Goal: Navigation & Orientation: Find specific page/section

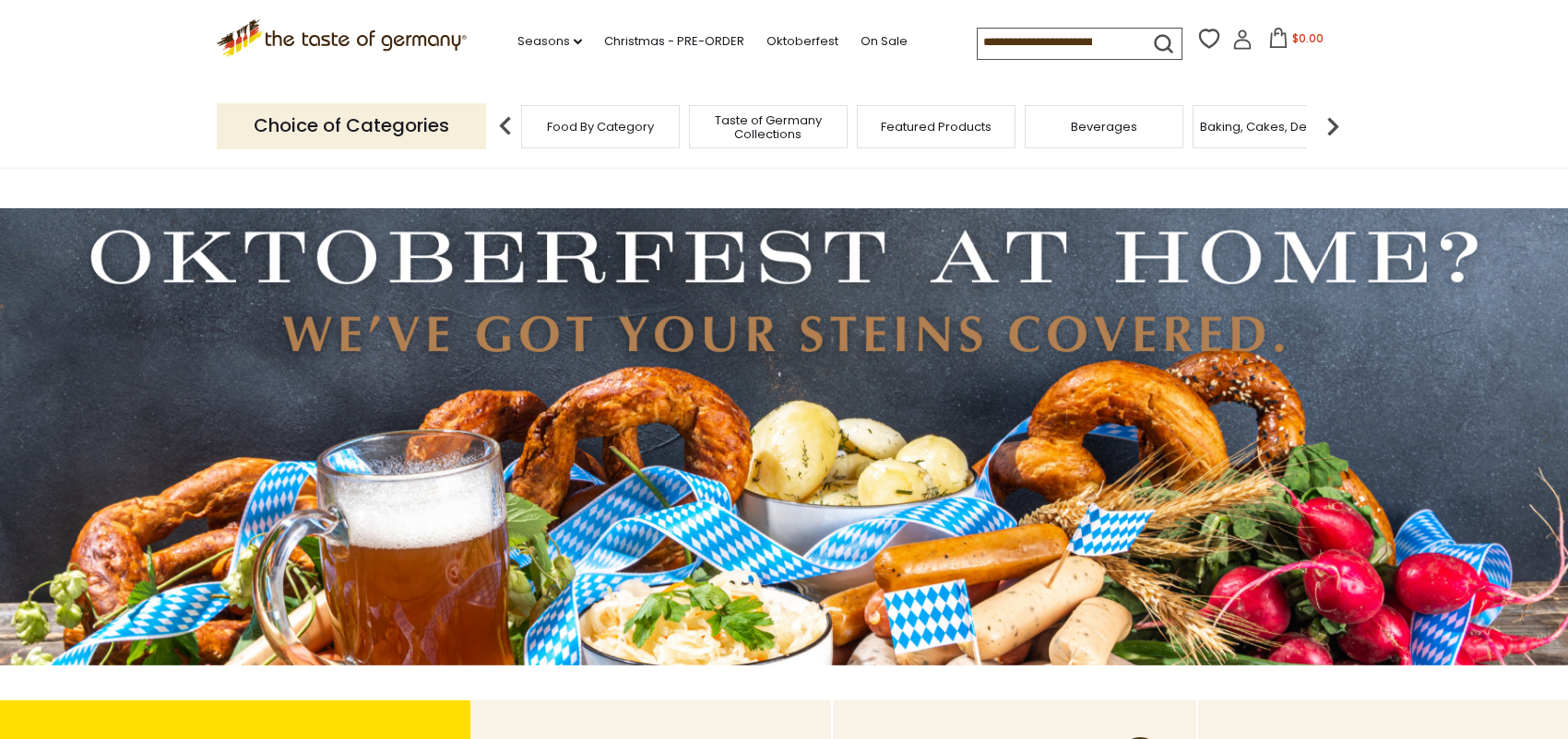
click at [555, 29] on li "Seasons dropdown_arrow All Seasons Recipes Game Day Valentine's Day Karneval St…" at bounding box center [559, 38] width 83 height 28
click at [558, 37] on link "Seasons dropdown_arrow" at bounding box center [549, 41] width 65 height 21
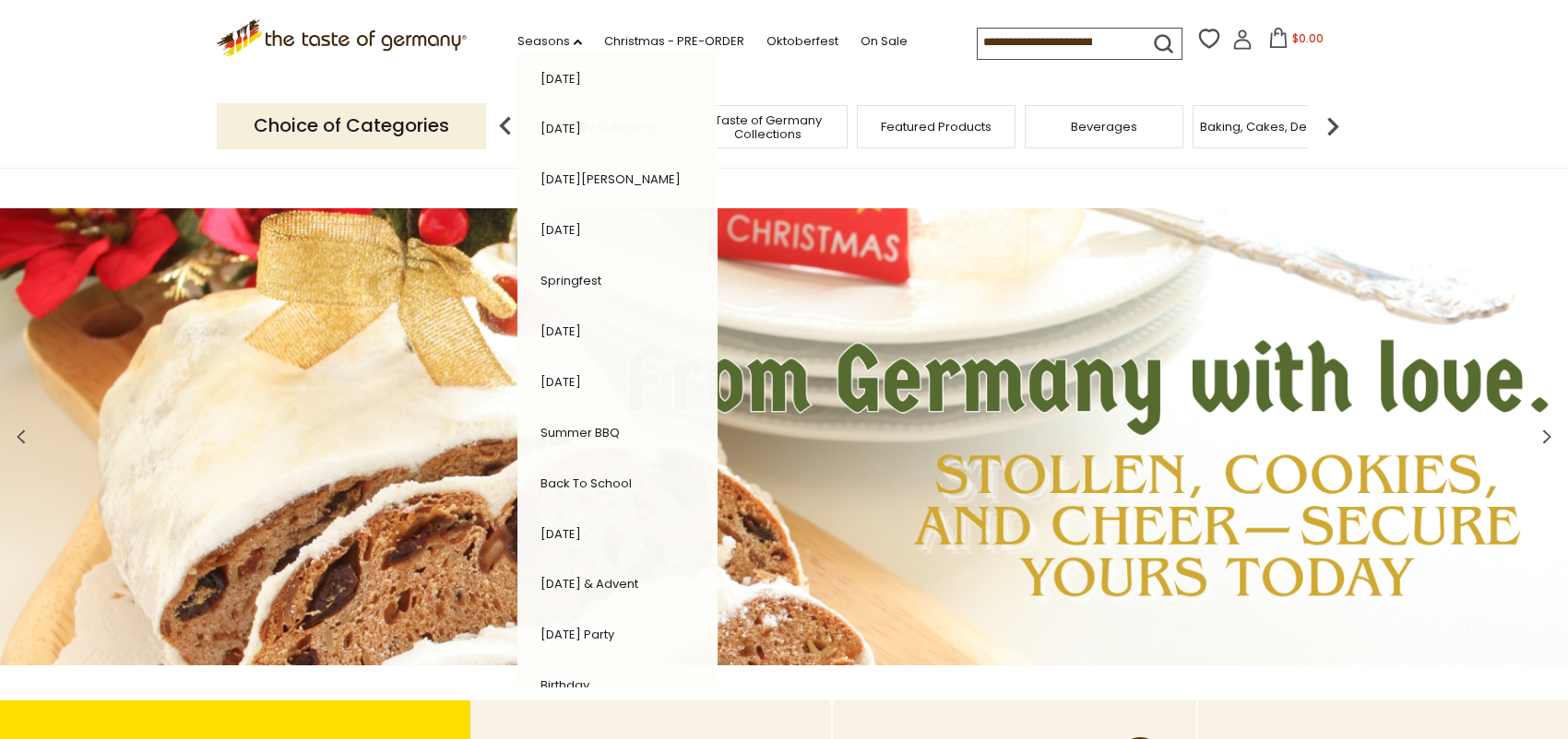
scroll to position [185, 0]
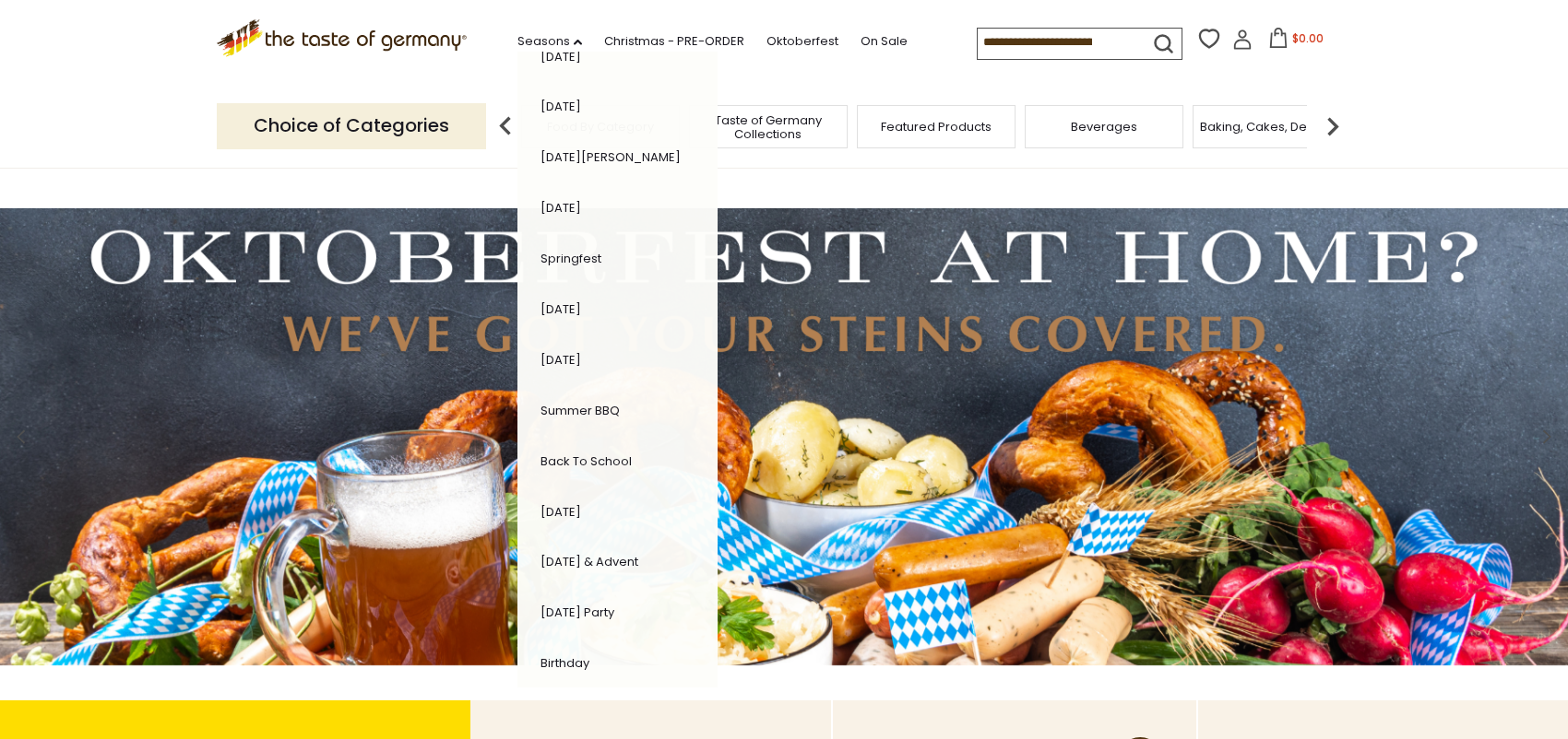
click at [687, 86] on div "All Seasons Recipes Game Day Valentine's Day Karneval St. Patrick's Day Easter …" at bounding box center [618, 369] width 201 height 636
click at [775, 128] on span "Taste of Germany Collections" at bounding box center [768, 127] width 147 height 28
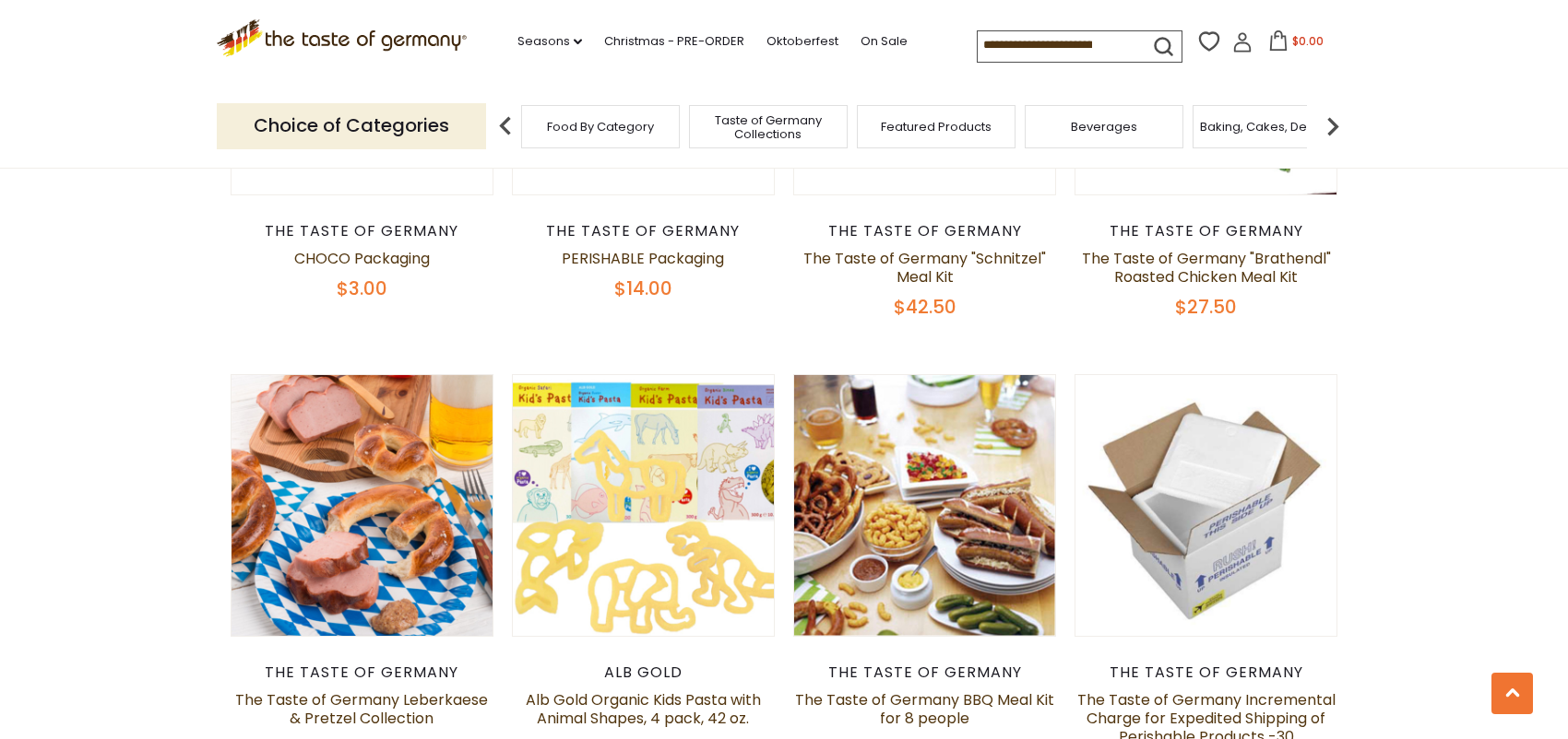
scroll to position [1013, 0]
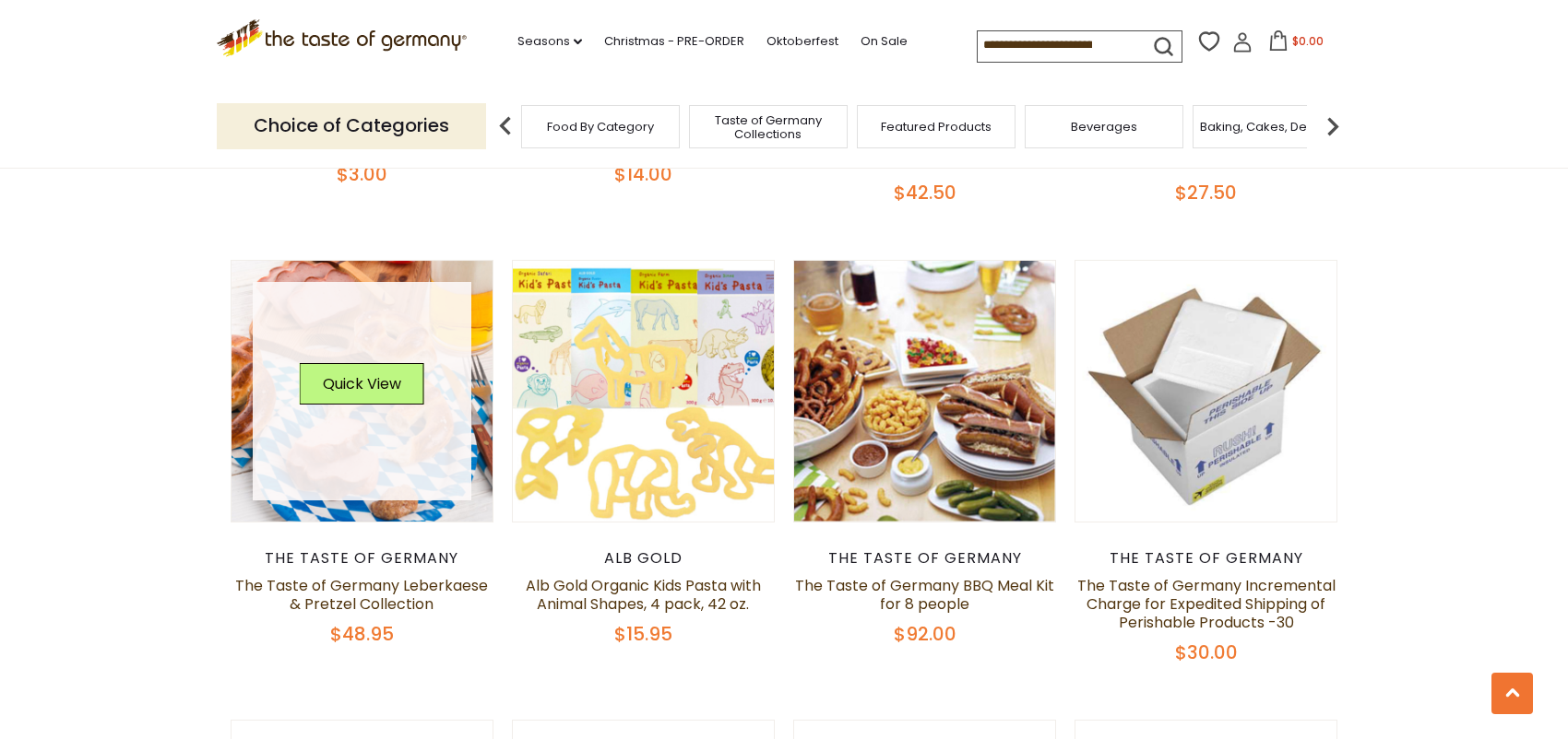
click at [454, 422] on link at bounding box center [363, 392] width 219 height 219
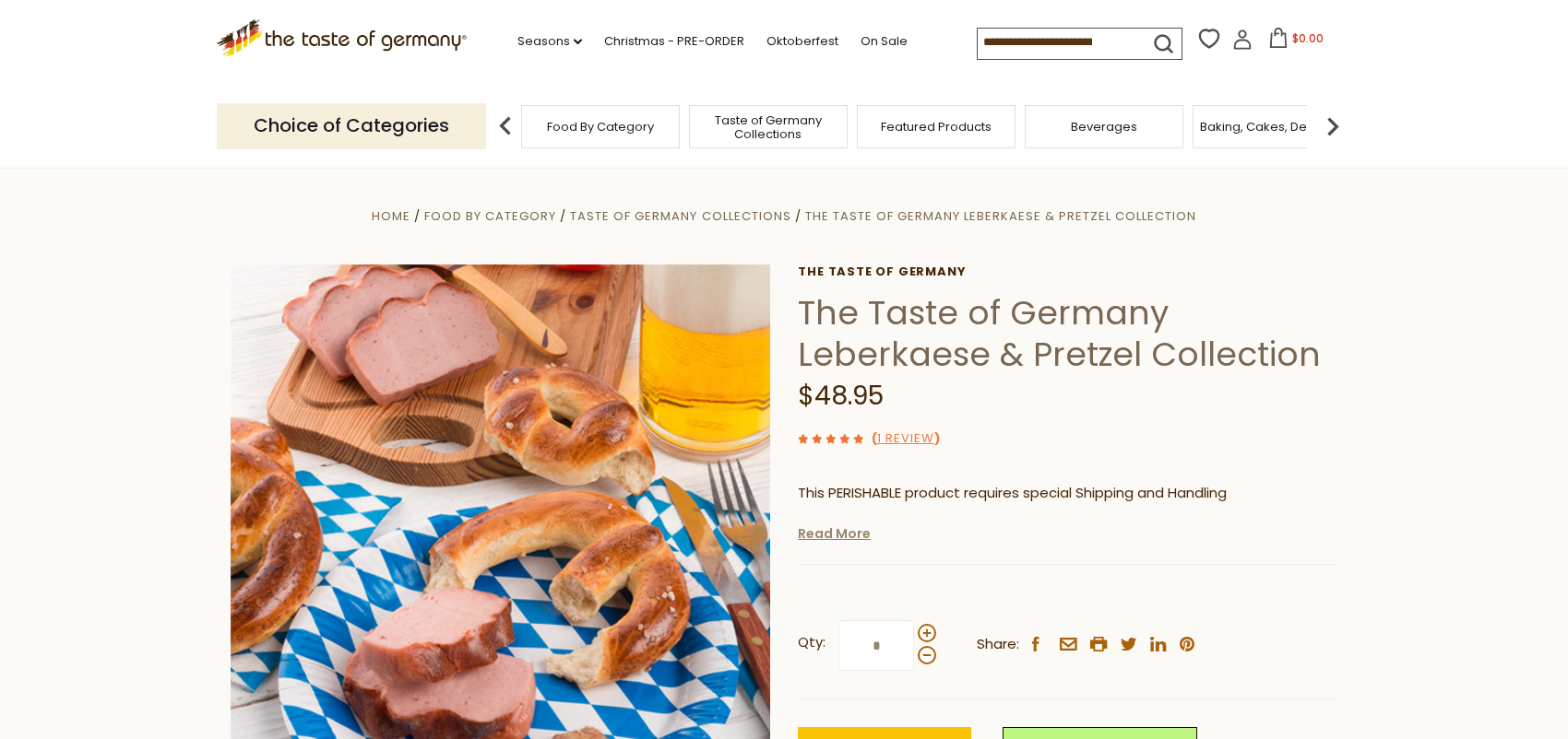
click at [828, 541] on link "Read More" at bounding box center [834, 534] width 73 height 19
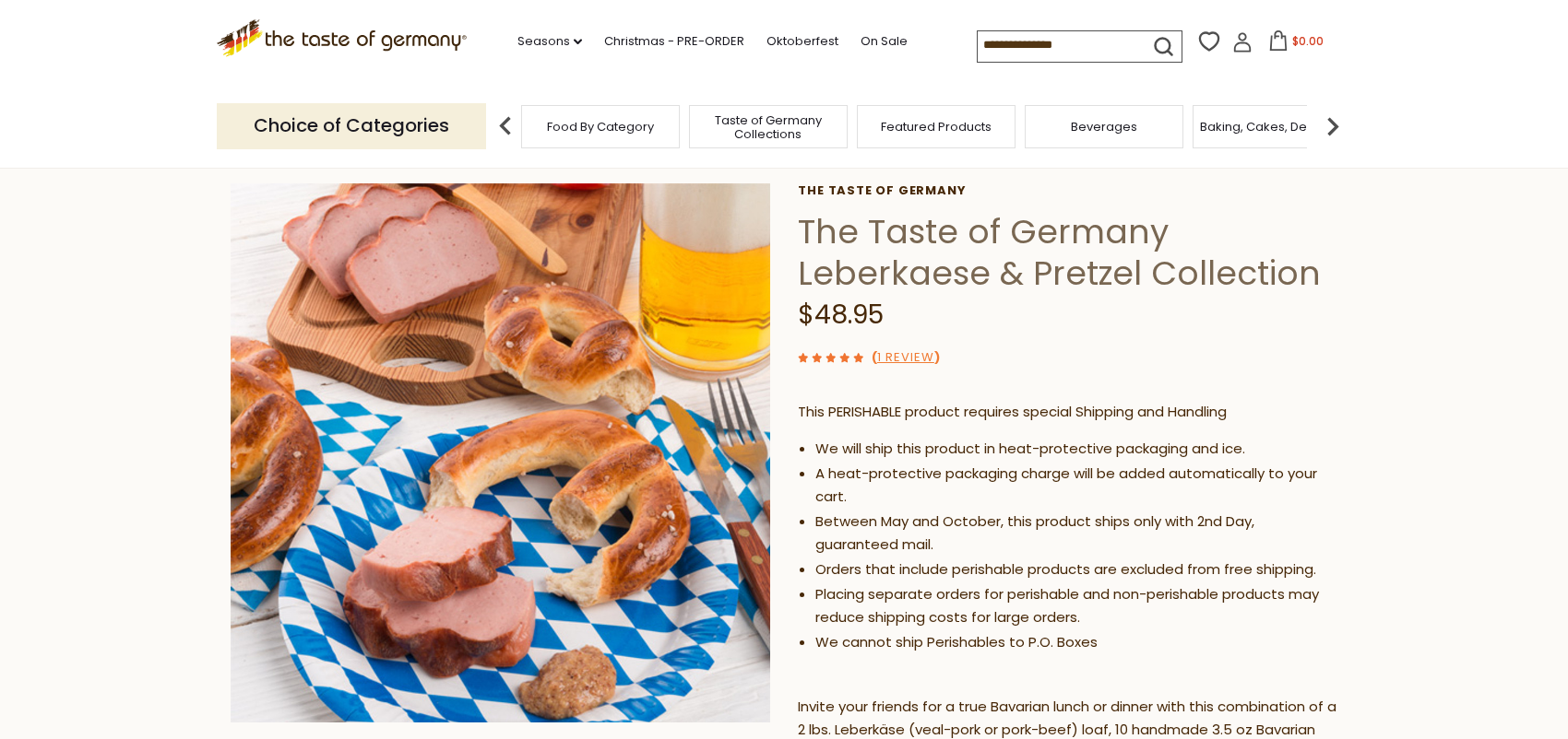
scroll to position [185, 0]
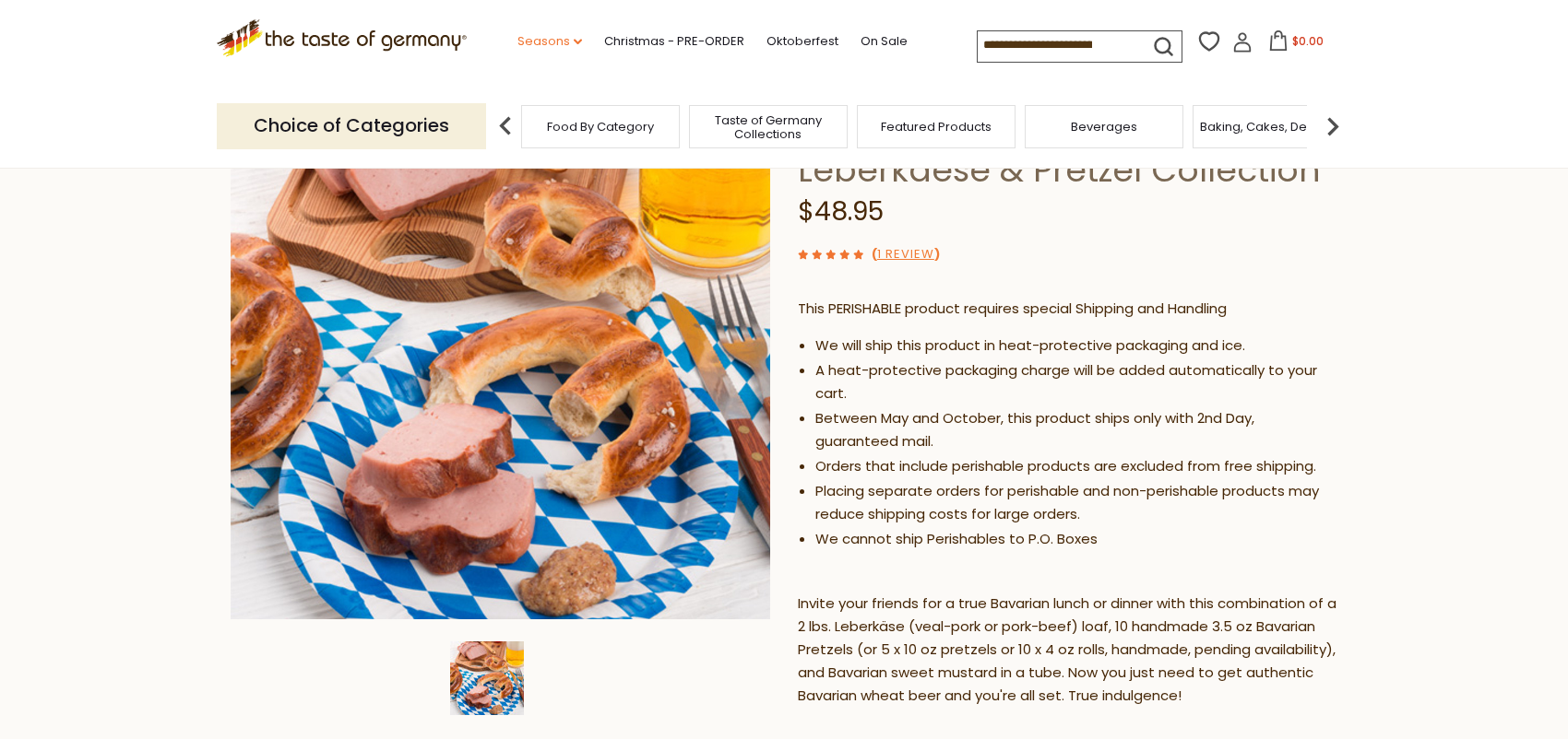
click at [545, 37] on link "Seasons dropdown_arrow" at bounding box center [549, 41] width 65 height 21
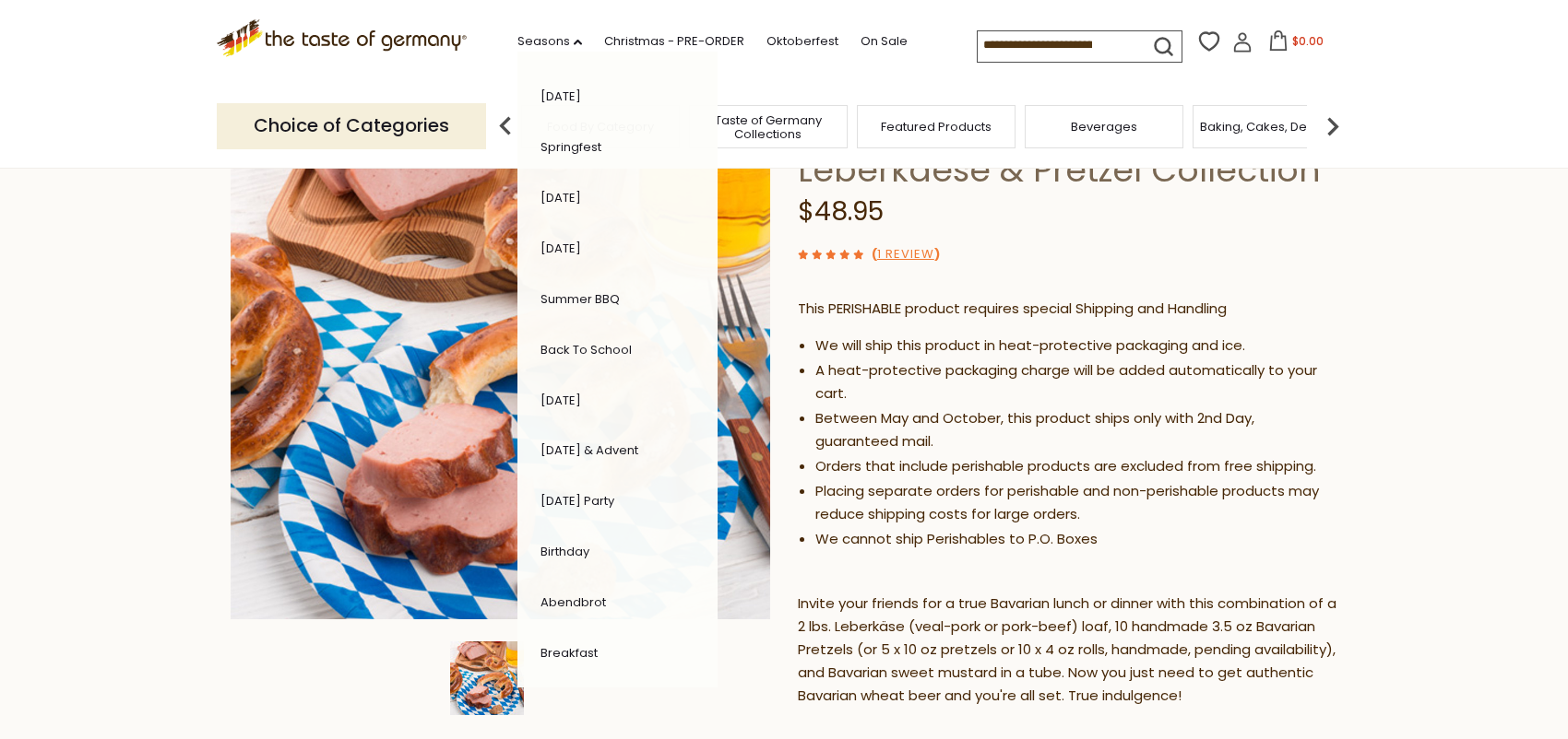
scroll to position [300, 0]
click at [576, 591] on link "Abendbrot" at bounding box center [574, 599] width 66 height 18
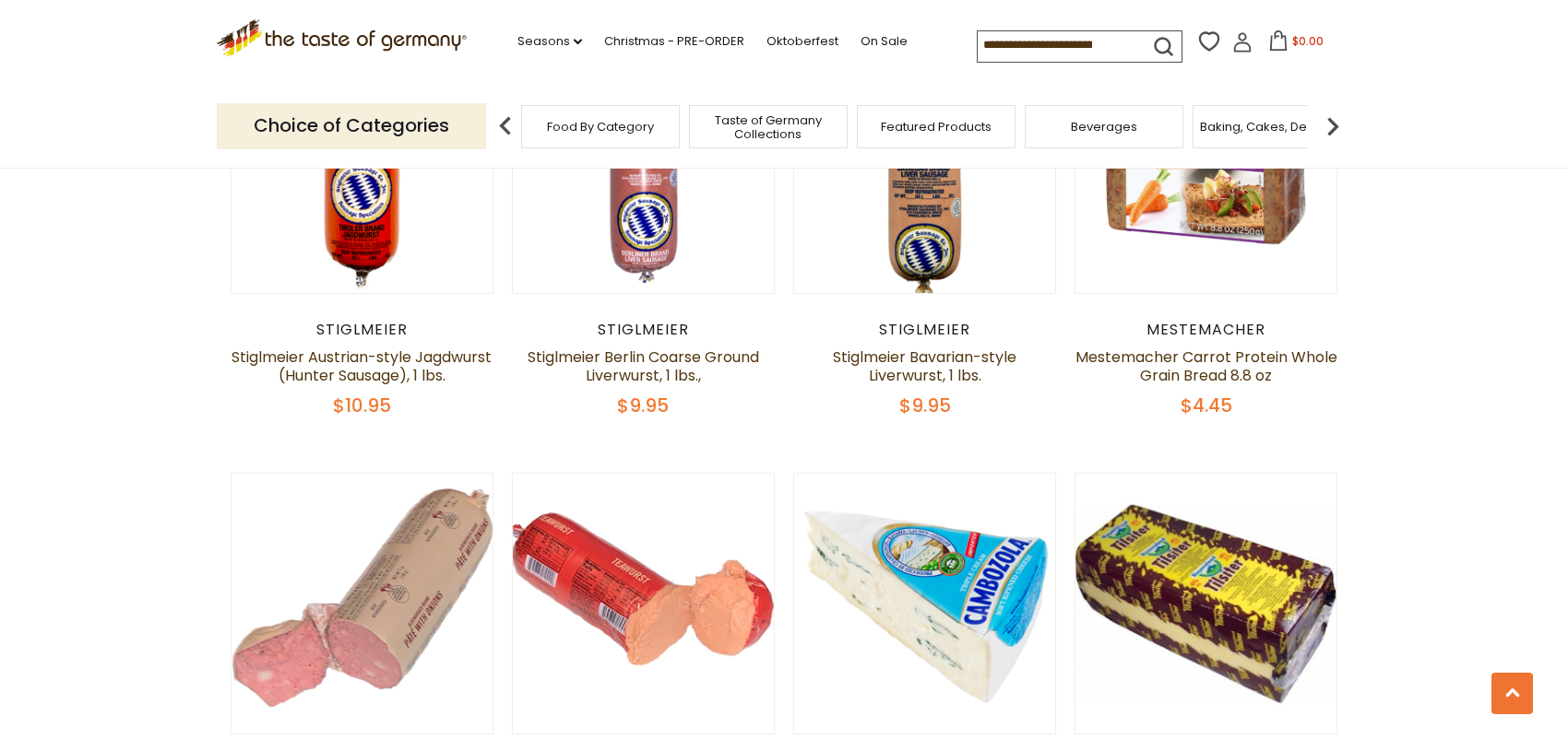
scroll to position [2211, 0]
